Goal: Find specific page/section: Find specific page/section

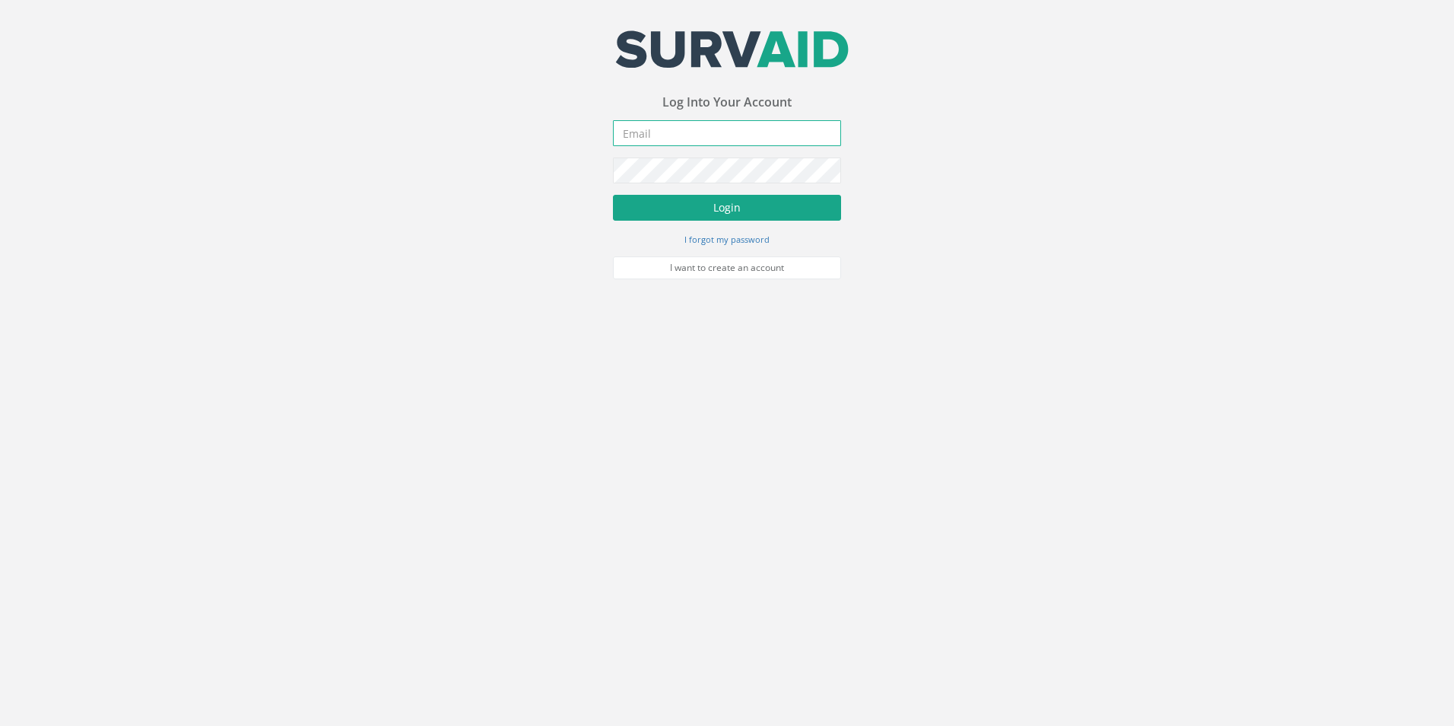
type input "[EMAIL_ADDRESS][DOMAIN_NAME]"
click at [648, 218] on button "Login" at bounding box center [727, 208] width 228 height 26
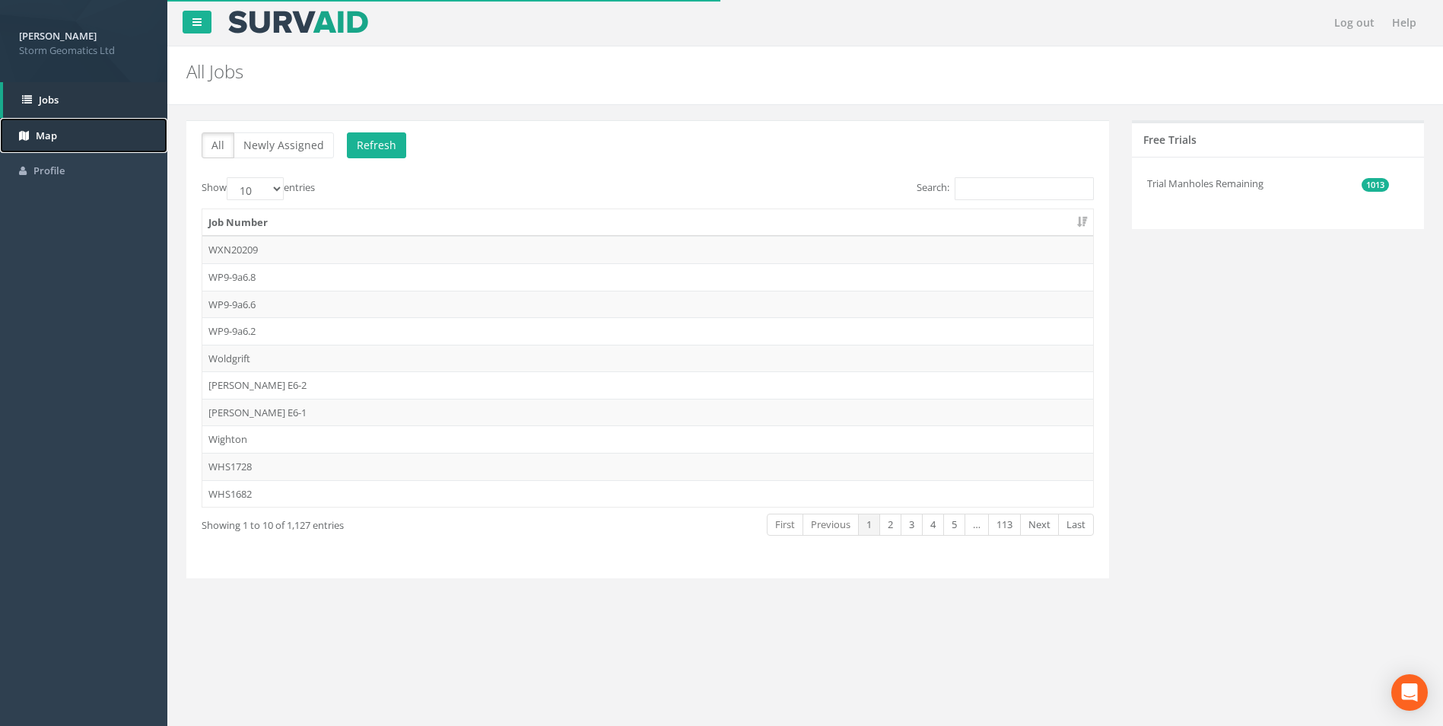
click at [54, 136] on span "Map" at bounding box center [46, 136] width 21 height 14
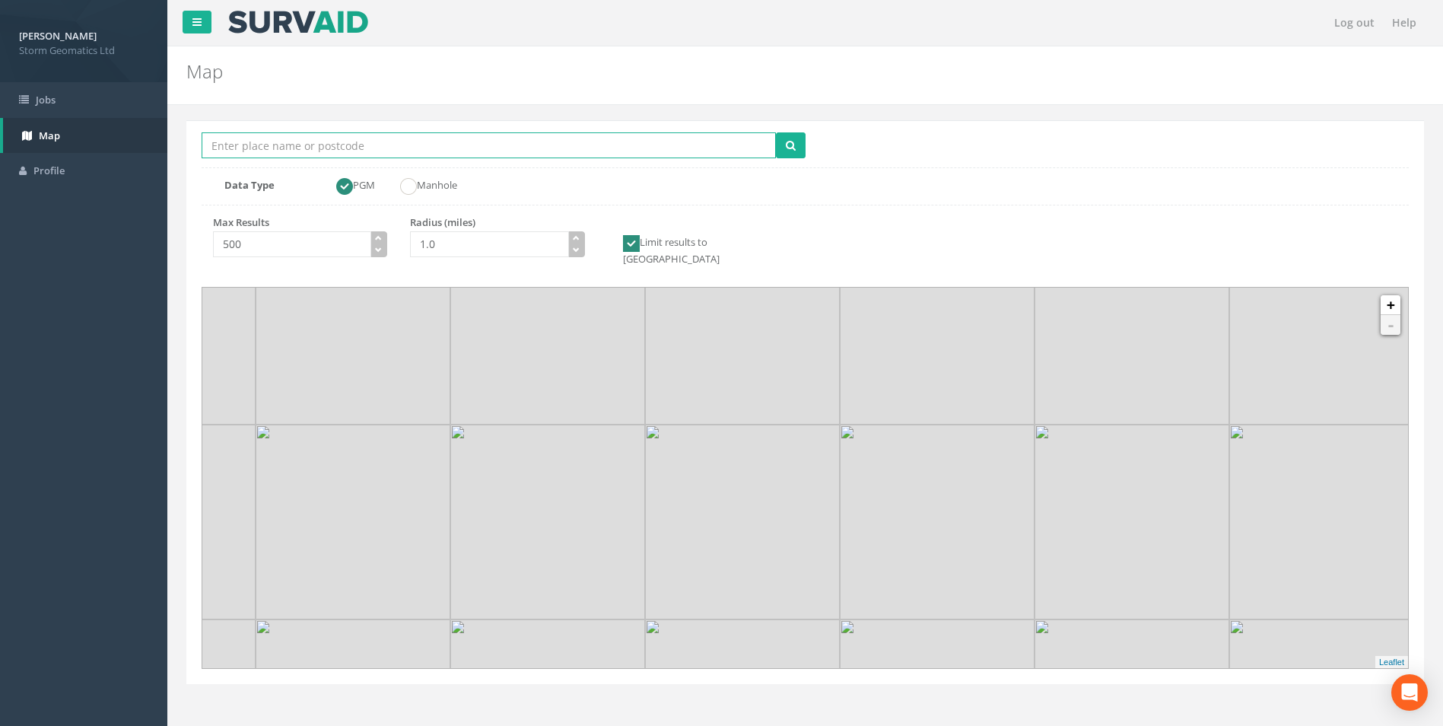
click at [357, 148] on input "Location Search Box" at bounding box center [489, 145] width 574 height 26
type input "surfleet sluice"
drag, startPoint x: 453, startPoint y: 246, endPoint x: 412, endPoint y: 251, distance: 42.1
click at [411, 252] on input "1.0" at bounding box center [489, 244] width 158 height 26
type input "10.0"
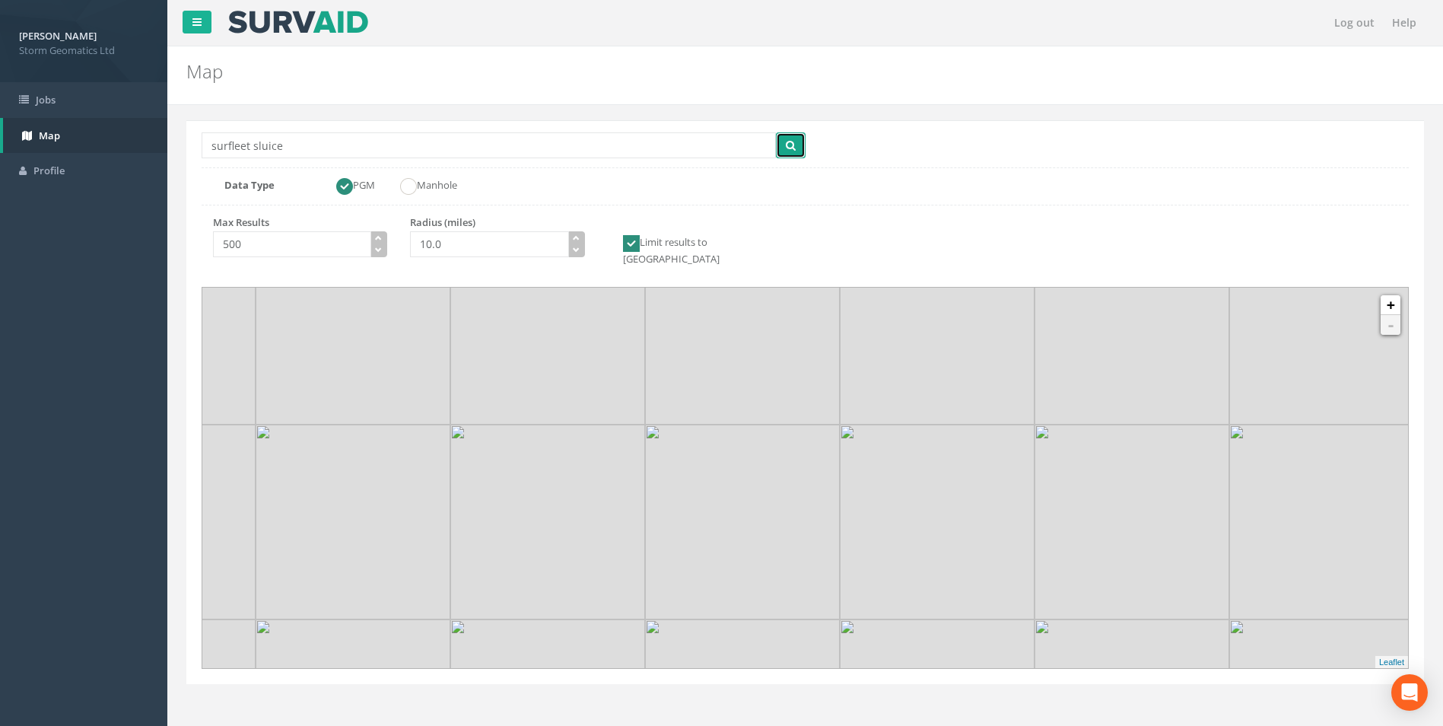
click at [796, 143] on button "submit" at bounding box center [791, 145] width 30 height 26
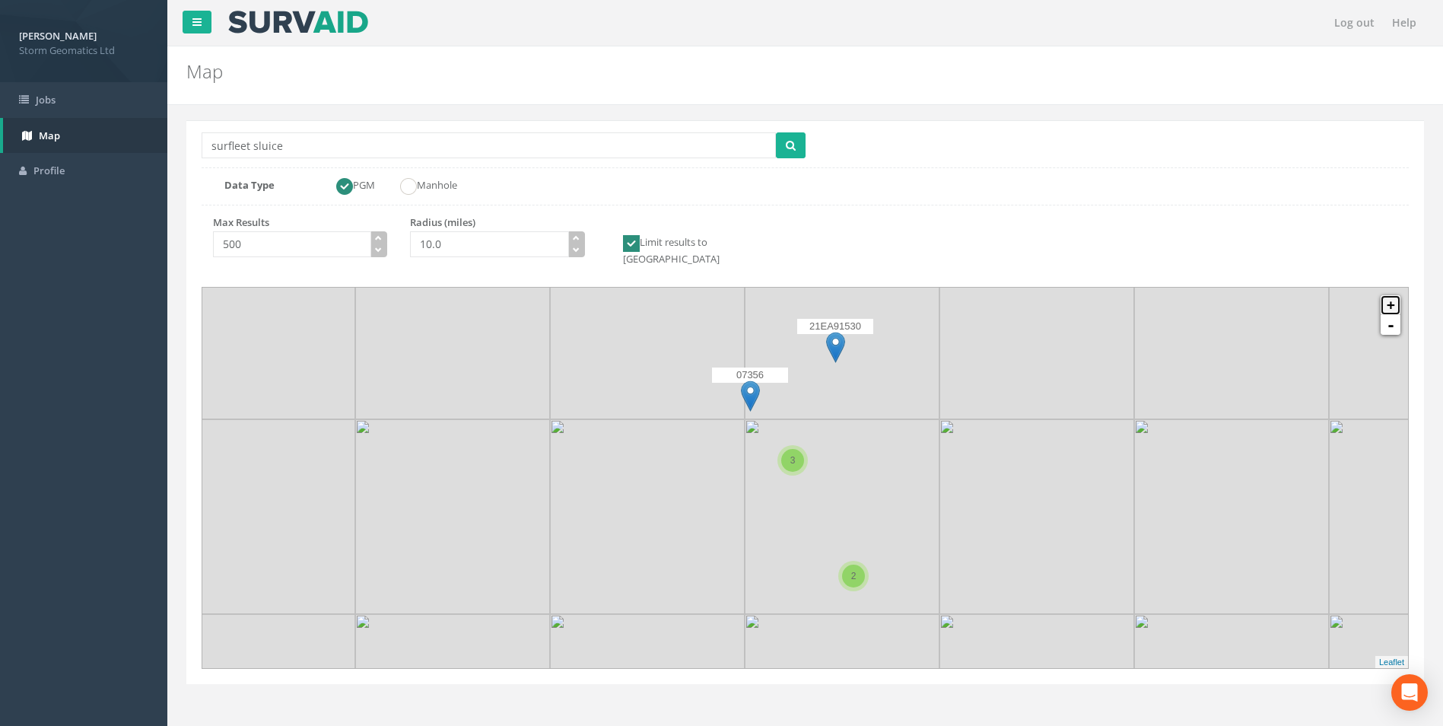
click at [1393, 298] on link "+" at bounding box center [1391, 305] width 20 height 20
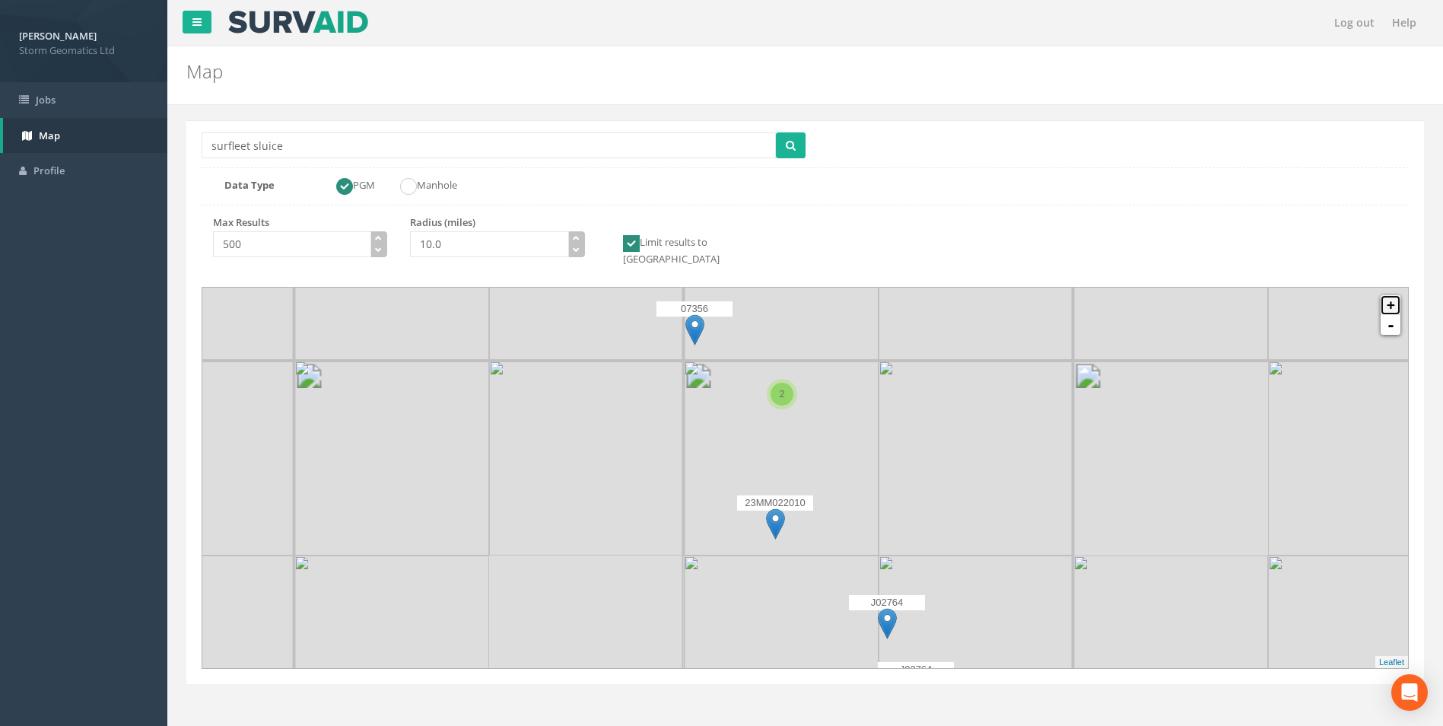
click at [1393, 297] on link "+" at bounding box center [1391, 305] width 20 height 20
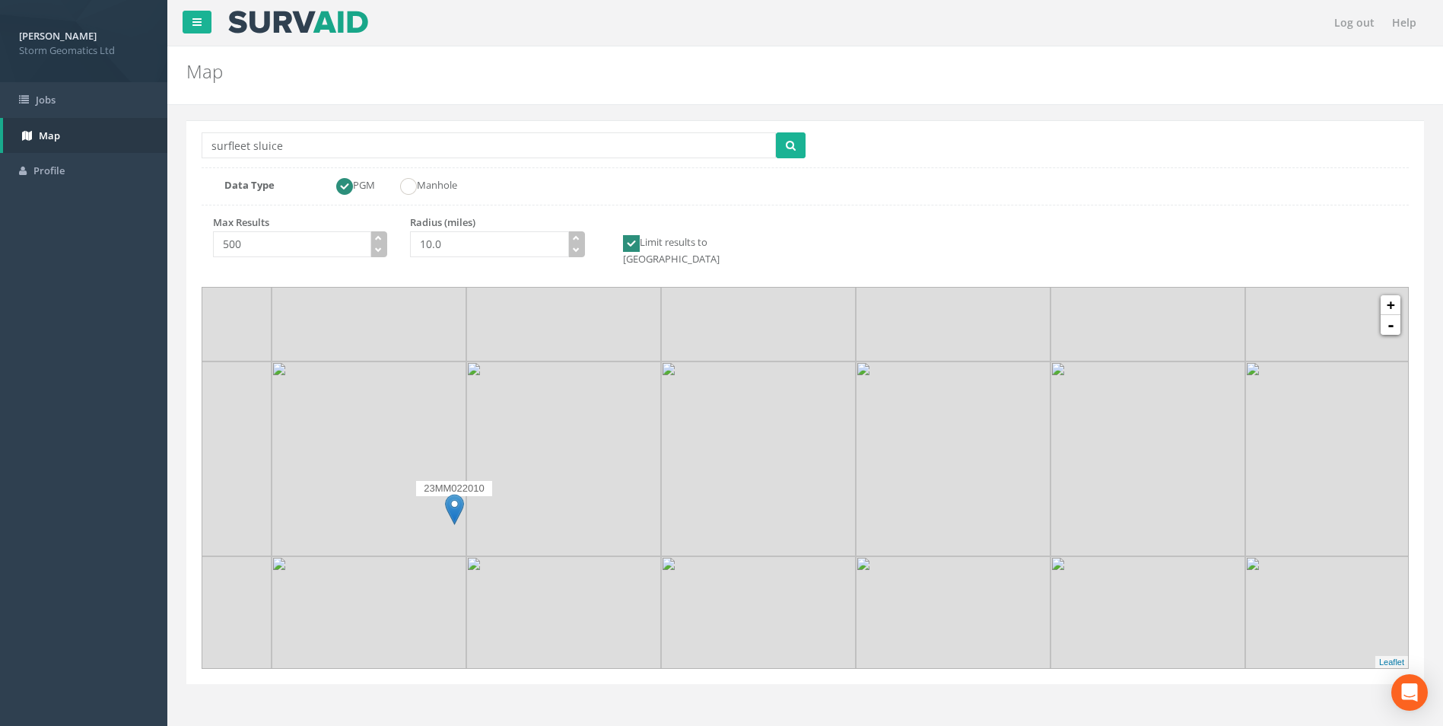
drag, startPoint x: 1186, startPoint y: 491, endPoint x: 895, endPoint y: 414, distance: 301.5
click at [895, 414] on icon at bounding box center [514, 401] width 1256 height 396
click at [1394, 295] on link "+" at bounding box center [1391, 305] width 20 height 20
drag, startPoint x: 787, startPoint y: 342, endPoint x: 748, endPoint y: 564, distance: 226.2
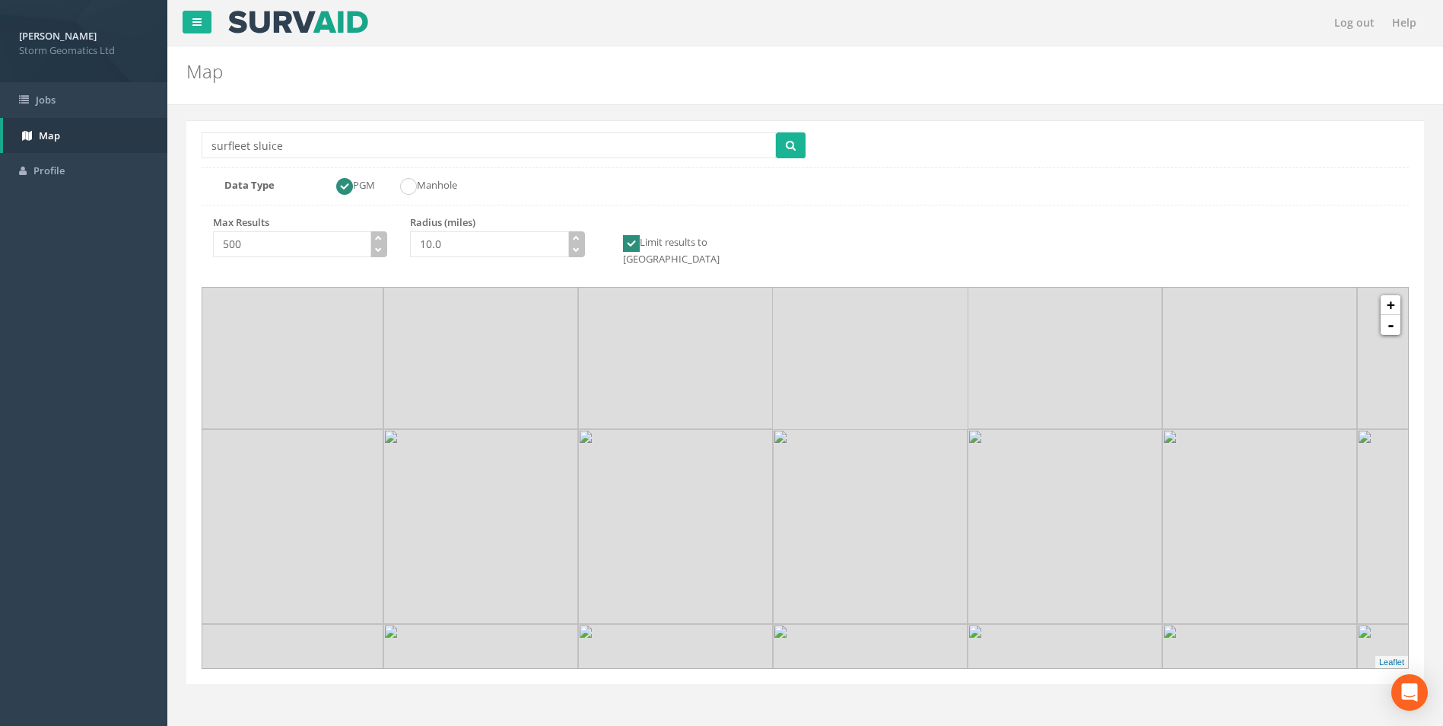
click at [748, 564] on icon at bounding box center [766, 700] width 1256 height 396
drag, startPoint x: 633, startPoint y: 469, endPoint x: 945, endPoint y: 389, distance: 322.1
click at [945, 389] on icon at bounding box center [1116, 397] width 1256 height 396
drag, startPoint x: 935, startPoint y: 389, endPoint x: 854, endPoint y: 453, distance: 102.9
click at [854, 453] on icon at bounding box center [720, 543] width 1256 height 396
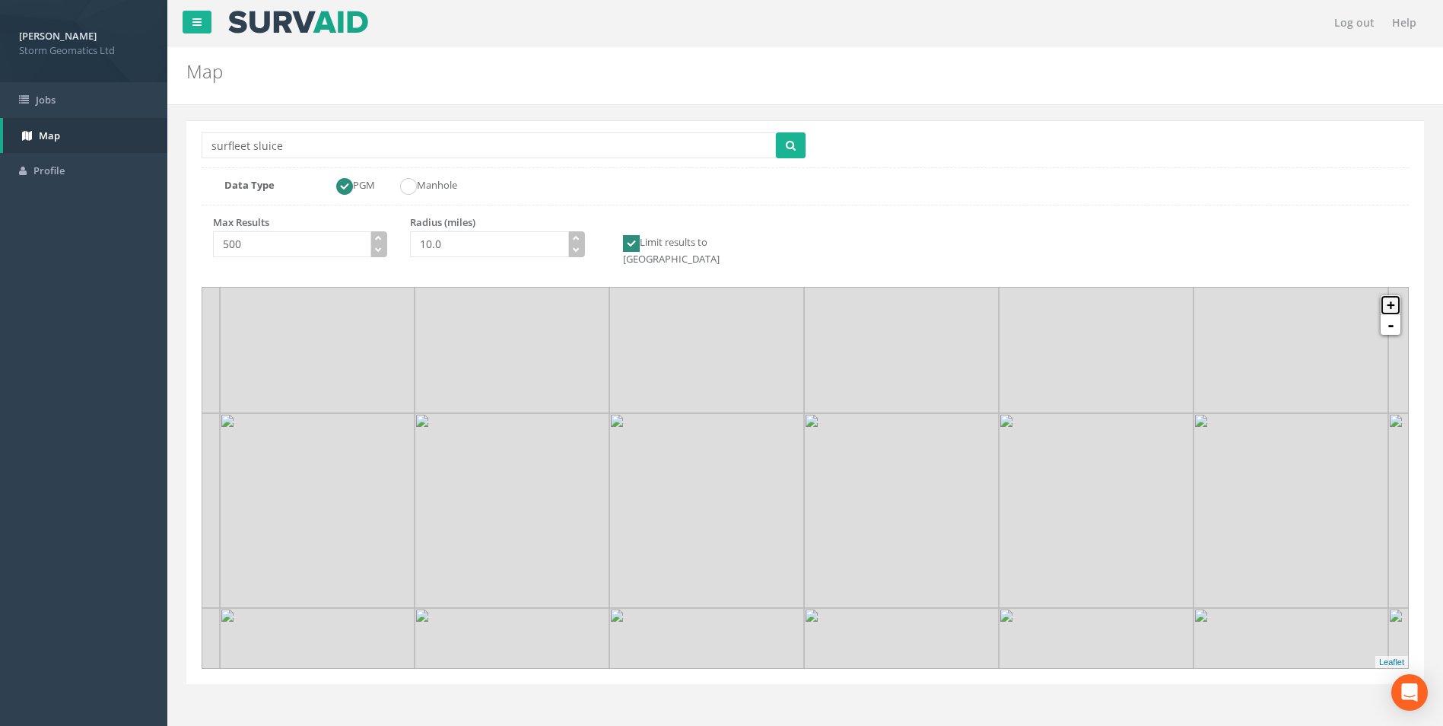
click at [1388, 295] on link "+" at bounding box center [1391, 305] width 20 height 20
drag, startPoint x: 1010, startPoint y: 407, endPoint x: 880, endPoint y: 531, distance: 179.7
click at [880, 531] on icon at bounding box center [673, 605] width 1256 height 396
drag, startPoint x: 796, startPoint y: 540, endPoint x: 1032, endPoint y: 381, distance: 284.4
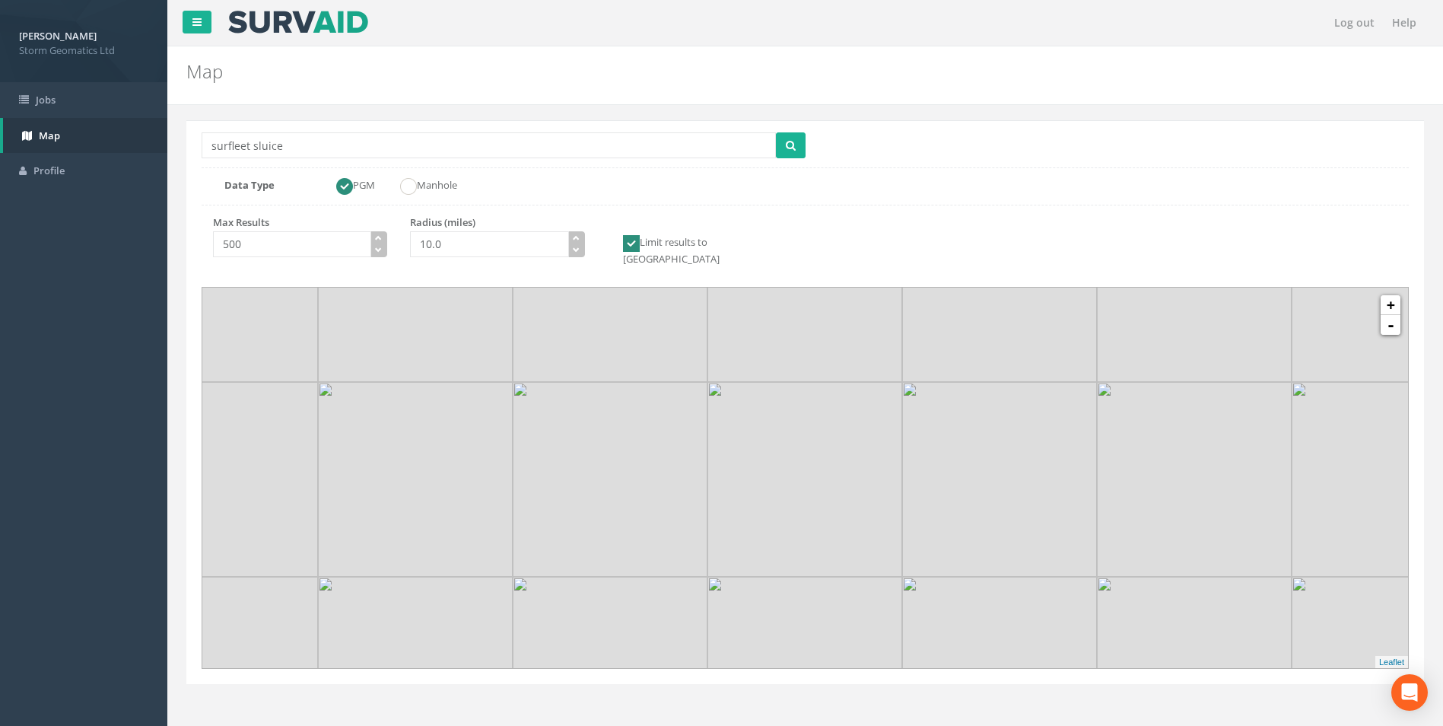
click at [1032, 381] on icon at bounding box center [1040, 319] width 1256 height 396
drag, startPoint x: 1017, startPoint y: 399, endPoint x: 942, endPoint y: 505, distance: 130.4
click at [942, 505] on icon at bounding box center [731, 582] width 1256 height 396
click at [1392, 316] on link "-" at bounding box center [1391, 325] width 20 height 20
